Goal: Navigation & Orientation: Find specific page/section

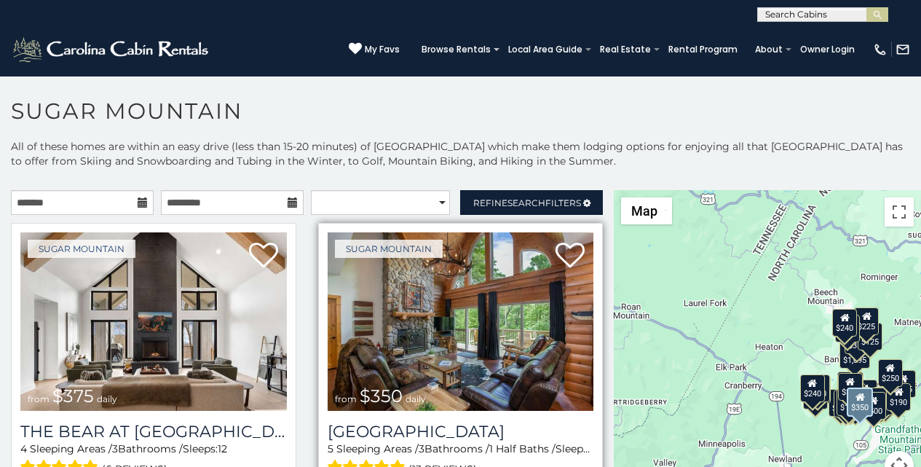
click at [374, 264] on img at bounding box center [461, 321] width 267 height 178
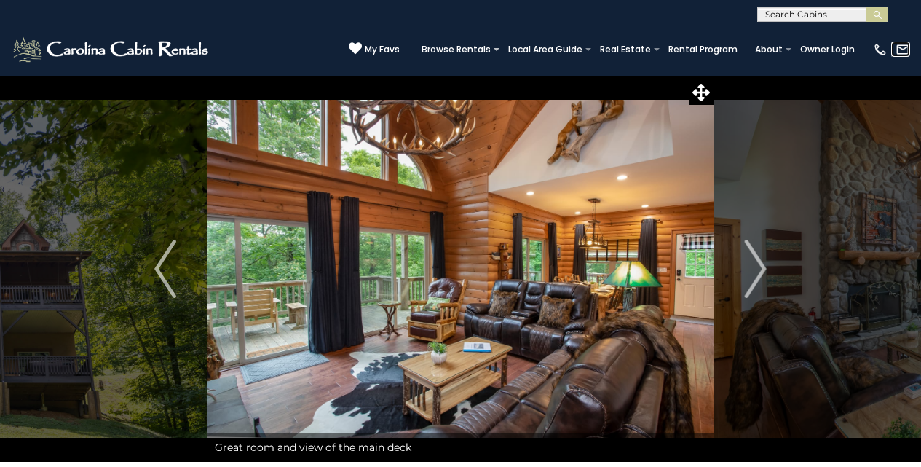
click at [894, 43] on link at bounding box center [900, 49] width 19 height 15
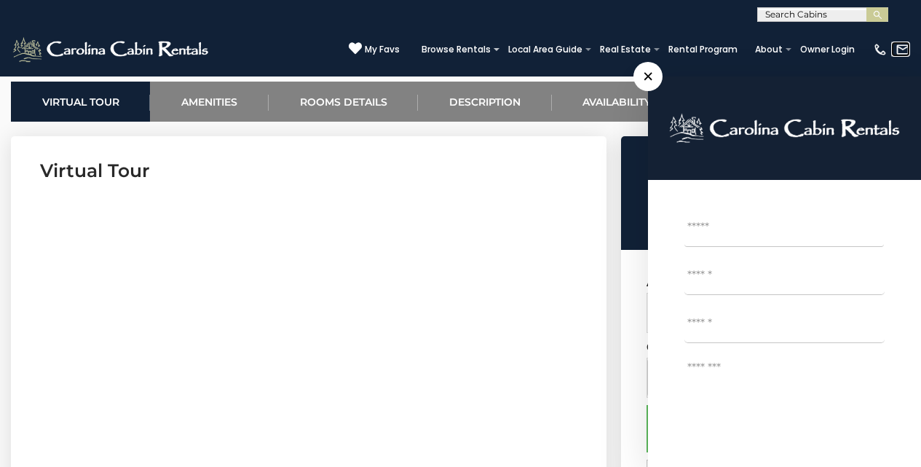
scroll to position [577, 0]
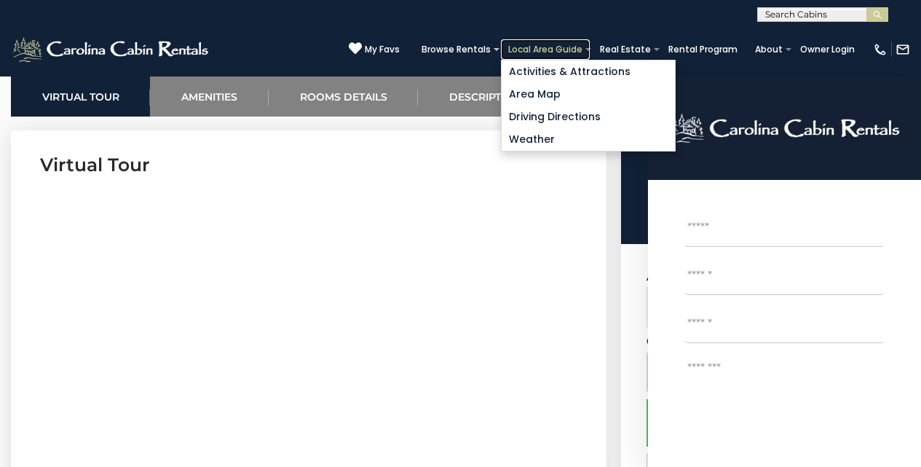
click at [569, 54] on link "Local Area Guide" at bounding box center [545, 49] width 89 height 20
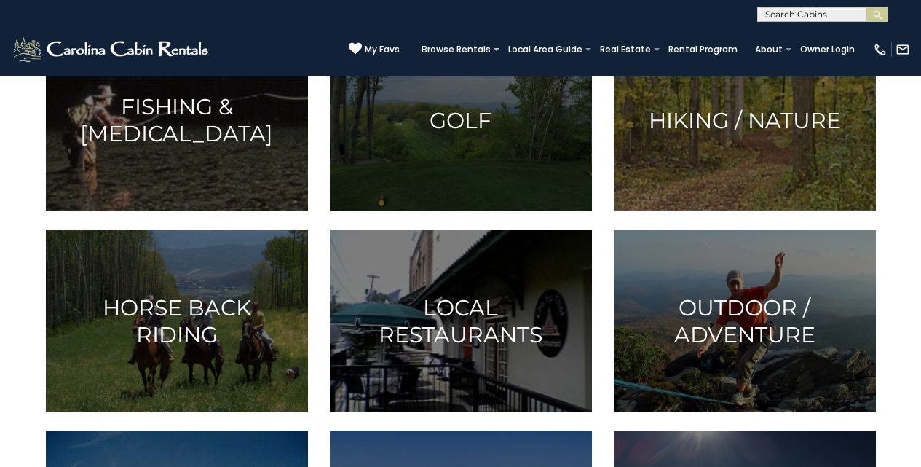
scroll to position [425, 0]
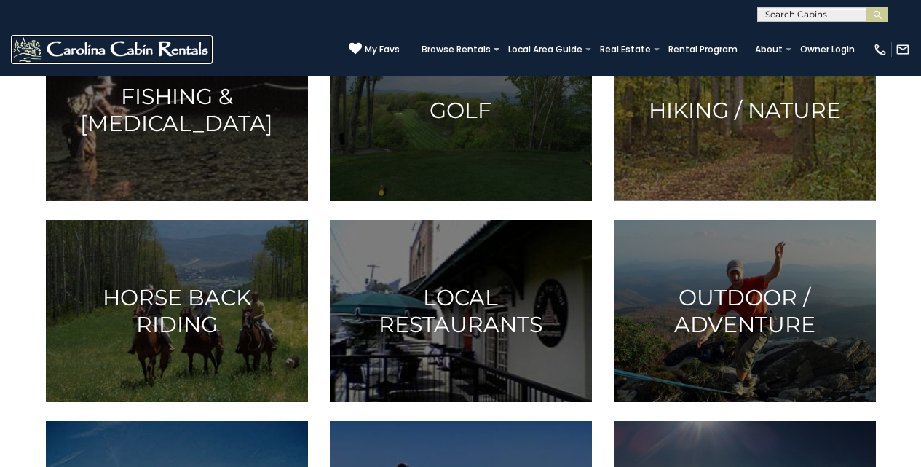
click at [17, 51] on img at bounding box center [112, 49] width 202 height 29
